Goal: Transaction & Acquisition: Purchase product/service

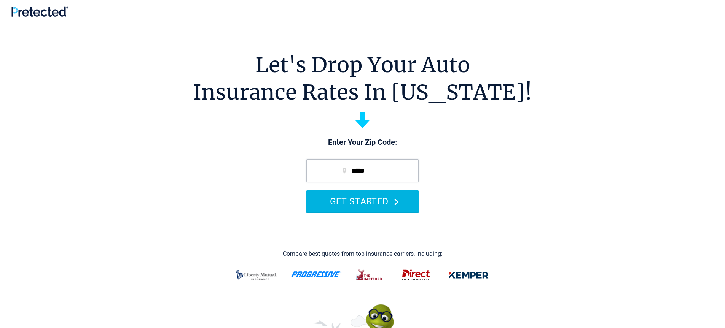
click at [359, 201] on button "GET STARTED" at bounding box center [362, 202] width 112 height 22
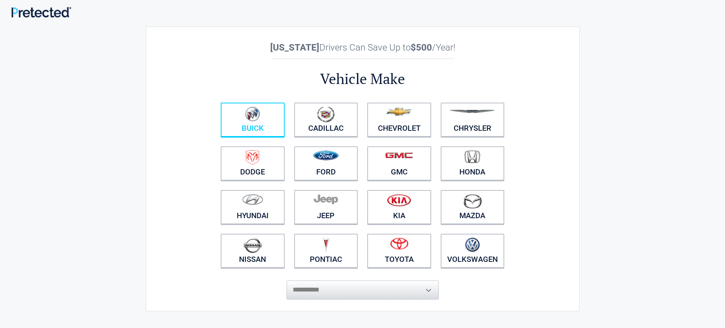
click at [245, 125] on link "Buick" at bounding box center [253, 120] width 64 height 34
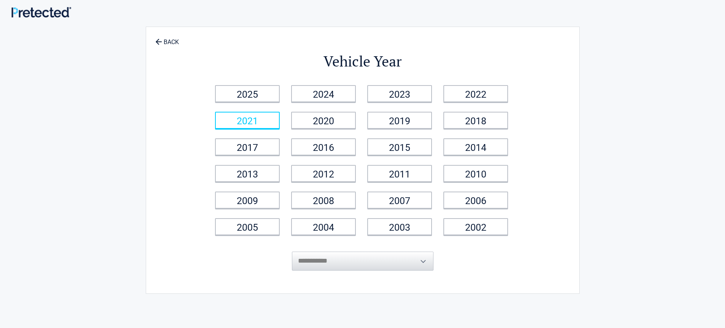
click at [261, 122] on link "2021" at bounding box center [247, 120] width 65 height 17
